Goal: Task Accomplishment & Management: Use online tool/utility

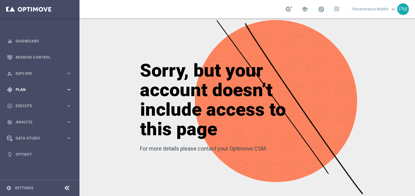
click at [61, 90] on span "Plan" at bounding box center [41, 90] width 50 height 4
click at [25, 123] on accordion "Templates keyboard_arrow_right Optimail Web Push Notifications Webpage Pop-up" at bounding box center [47, 120] width 63 height 9
click at [27, 123] on button "Templates keyboard_arrow_right" at bounding box center [44, 120] width 56 height 5
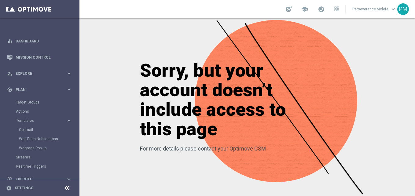
click at [31, 133] on div "Optimail" at bounding box center [49, 129] width 60 height 9
click at [31, 131] on link "Optimail" at bounding box center [41, 129] width 45 height 5
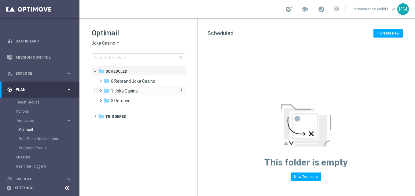
click at [132, 94] on span "1 Joka Casino" at bounding box center [124, 91] width 27 height 6
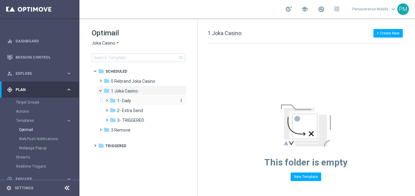
click at [142, 101] on div "folder 1- Daily" at bounding box center [142, 101] width 65 height 7
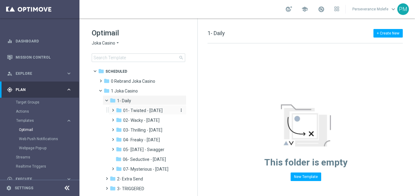
click at [146, 111] on span "01- Twisted - Tuesday" at bounding box center [142, 111] width 39 height 6
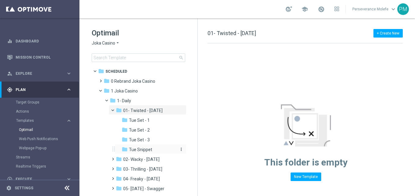
click at [148, 148] on span "Tue Snippet" at bounding box center [140, 150] width 23 height 6
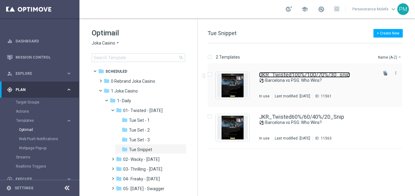
click at [292, 75] on link "JKR_Twisted100%/100/70%/30_snip" at bounding box center [304, 75] width 91 height 6
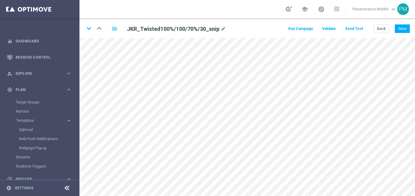
click at [65, 186] on icon at bounding box center [66, 188] width 7 height 7
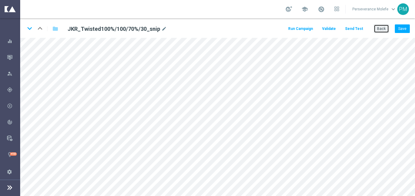
click at [383, 30] on button "Back" at bounding box center [381, 28] width 15 height 9
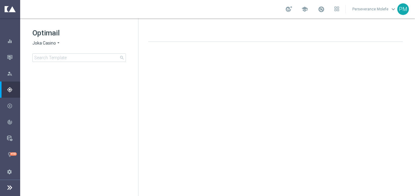
click at [47, 46] on span "Joka Casino" at bounding box center [44, 43] width 24 height 6
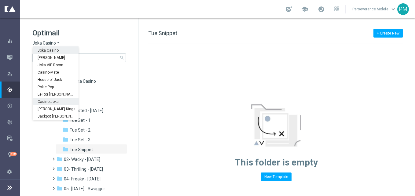
click at [0, 0] on span "Casino Joka" at bounding box center [0, 0] width 0 height 0
